Goal: Task Accomplishment & Management: Use online tool/utility

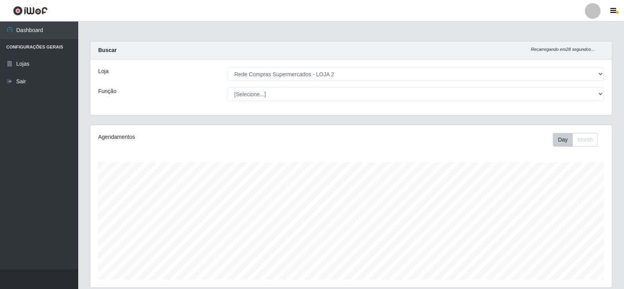
select select "161"
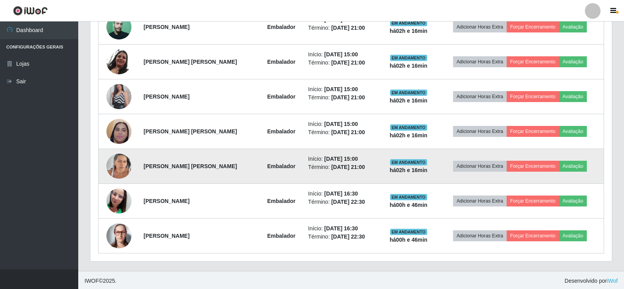
scroll to position [335, 0]
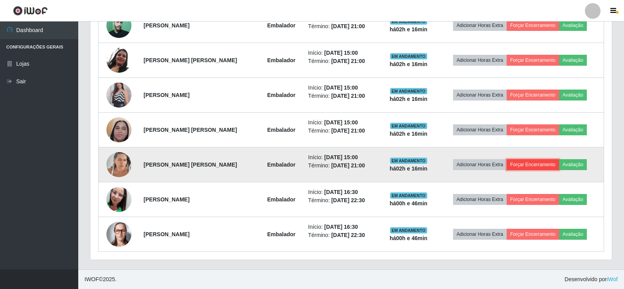
click at [532, 164] on button "Forçar Encerramento" at bounding box center [533, 164] width 52 height 11
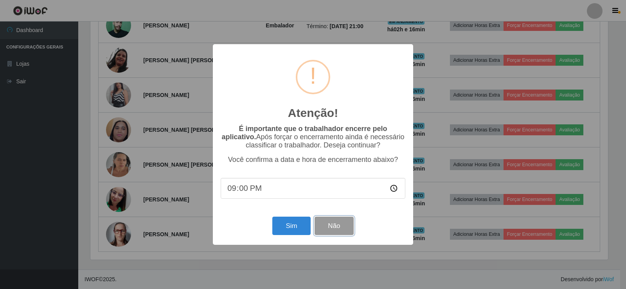
click at [336, 228] on button "Não" at bounding box center [334, 226] width 39 height 18
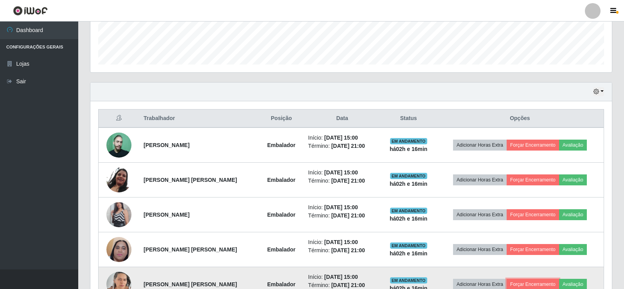
scroll to position [335, 0]
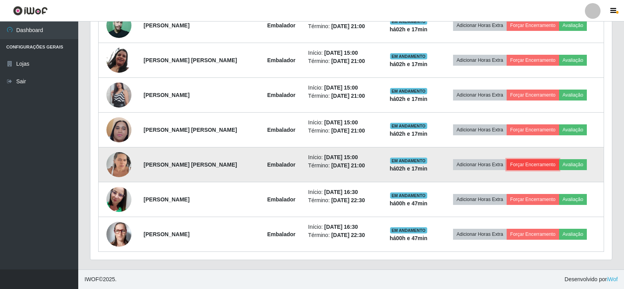
click at [536, 164] on button "Forçar Encerramento" at bounding box center [533, 164] width 52 height 11
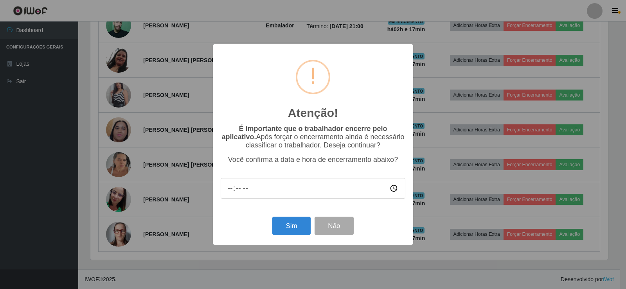
click at [264, 195] on input "time" at bounding box center [313, 188] width 185 height 21
click at [263, 188] on input "time" at bounding box center [313, 188] width 185 height 21
click at [243, 191] on input "time" at bounding box center [313, 188] width 185 height 21
click at [230, 190] on input "time" at bounding box center [313, 188] width 185 height 21
type input "17:17"
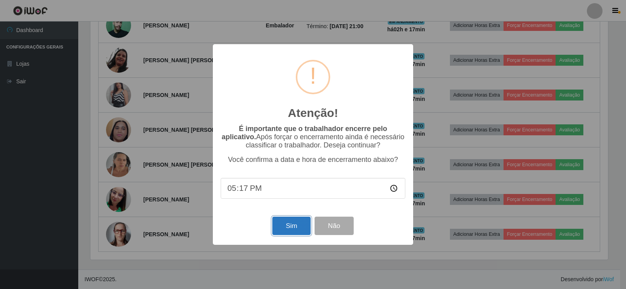
click at [287, 226] on button "Sim" at bounding box center [291, 226] width 38 height 18
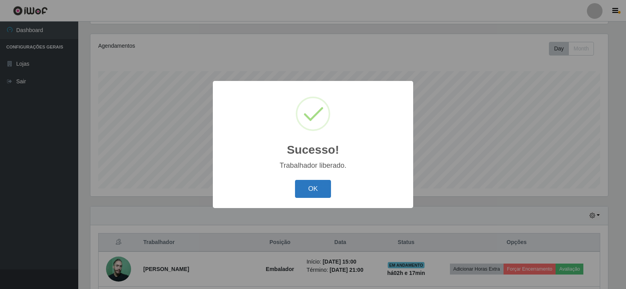
click at [315, 191] on button "OK" at bounding box center [313, 189] width 36 height 18
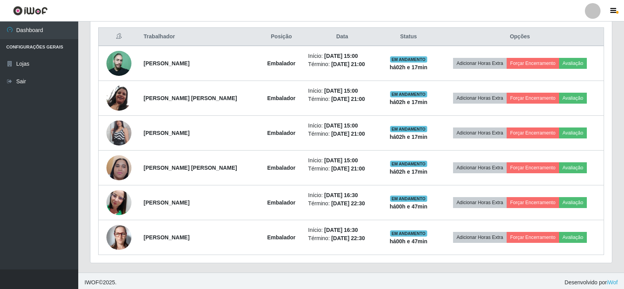
scroll to position [300, 0]
